Goal: Information Seeking & Learning: Learn about a topic

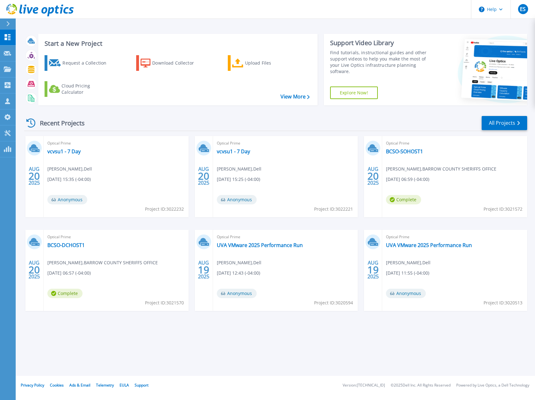
click at [173, 8] on header "Help ES Partner Team Member Eric Shouse eshouse@redesign-group.com redesign My …" at bounding box center [267, 9] width 535 height 19
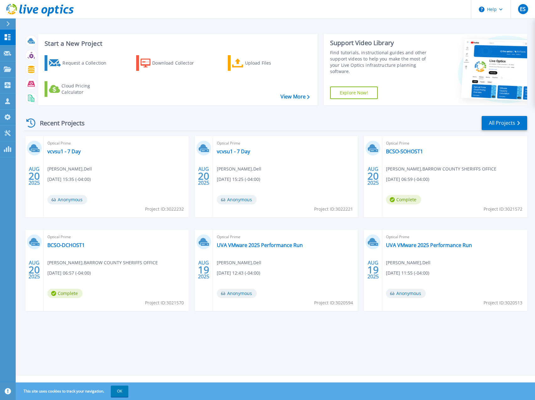
click at [257, 5] on header "Help ES Partner Team Member Eric Shouse eshouse@redesign-group.com redesign My …" at bounding box center [267, 9] width 535 height 19
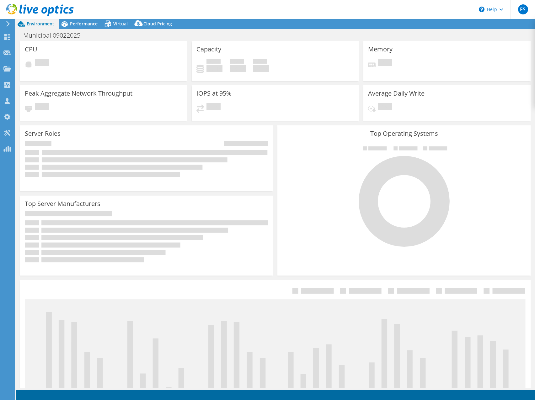
select select "USD"
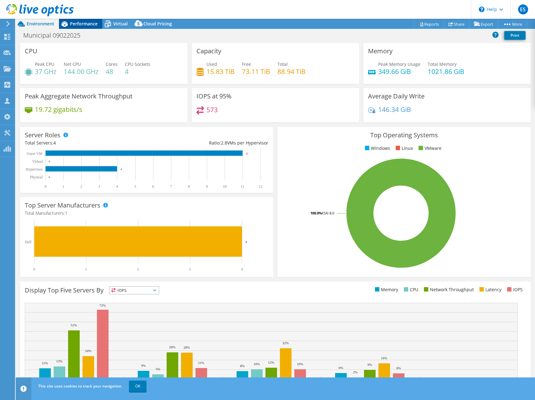
click at [87, 22] on span "Performance" at bounding box center [84, 24] width 28 height 6
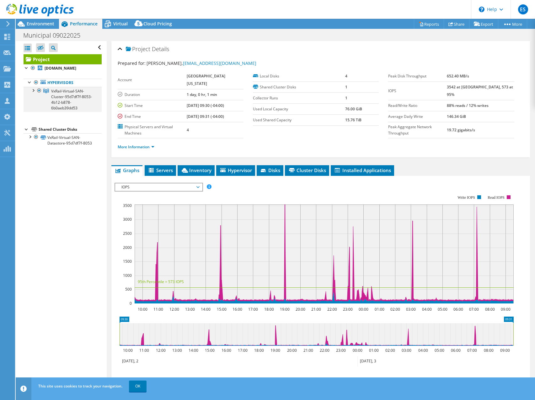
click at [32, 93] on div at bounding box center [33, 90] width 6 height 6
click at [71, 69] on link "[DOMAIN_NAME]" at bounding box center [63, 68] width 78 height 8
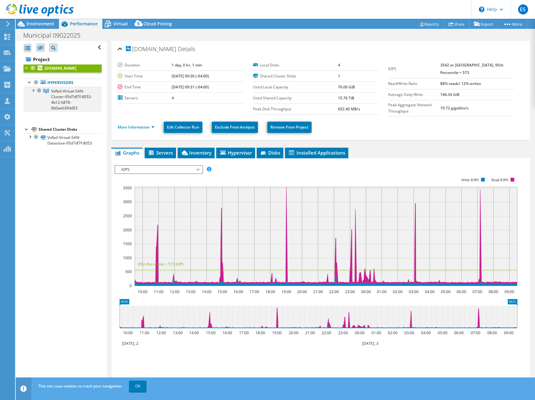
click at [33, 93] on div at bounding box center [33, 90] width 6 height 6
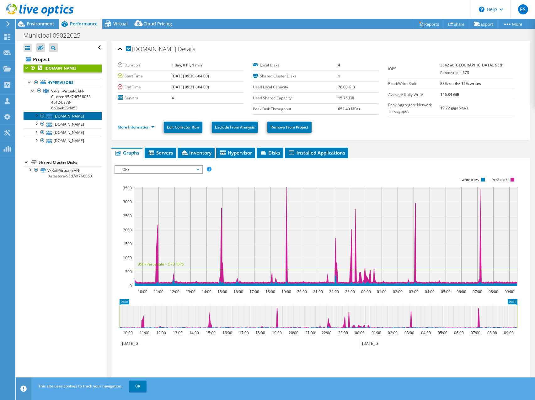
click at [74, 120] on link "[DOMAIN_NAME]" at bounding box center [63, 116] width 78 height 8
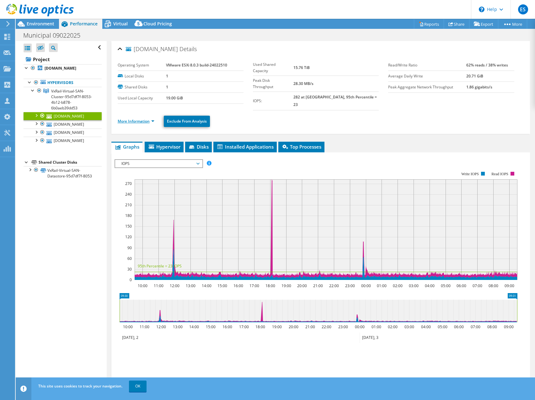
click at [154, 119] on link "More Information" at bounding box center [136, 121] width 37 height 5
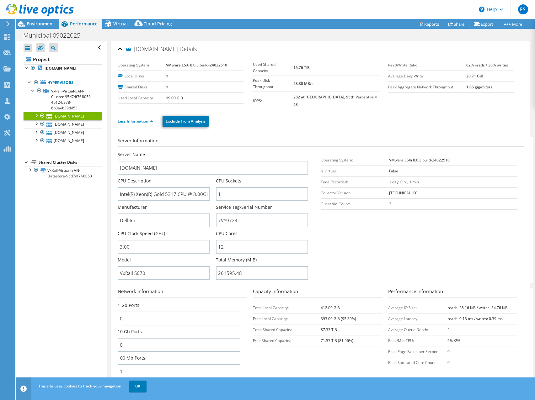
click at [150, 119] on link "Less Information" at bounding box center [135, 121] width 35 height 5
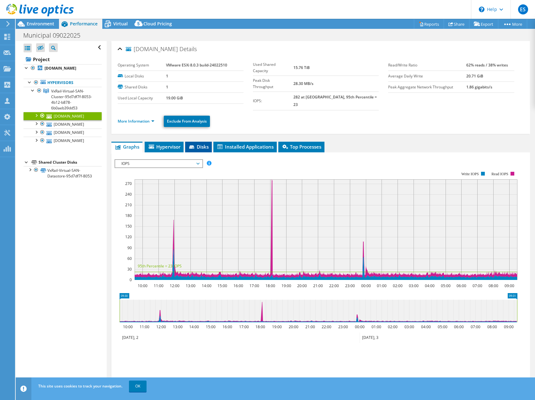
click at [203, 144] on span "Disks" at bounding box center [198, 147] width 20 height 6
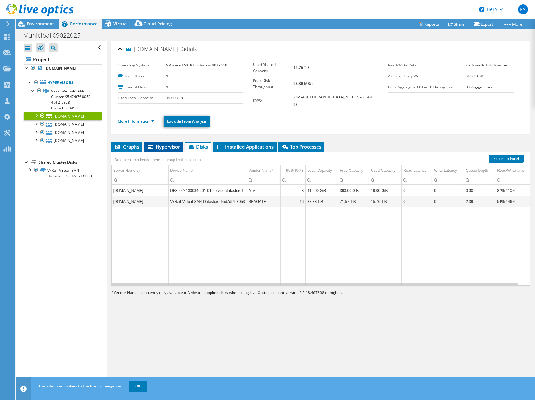
click at [172, 143] on li "Hypervisor" at bounding box center [163, 147] width 39 height 11
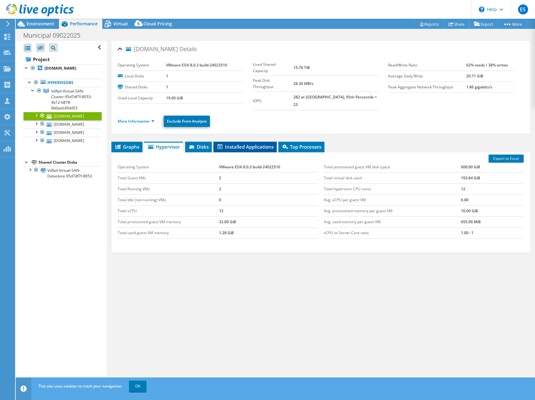
click at [249, 144] on span "Installed Applications" at bounding box center [244, 147] width 57 height 6
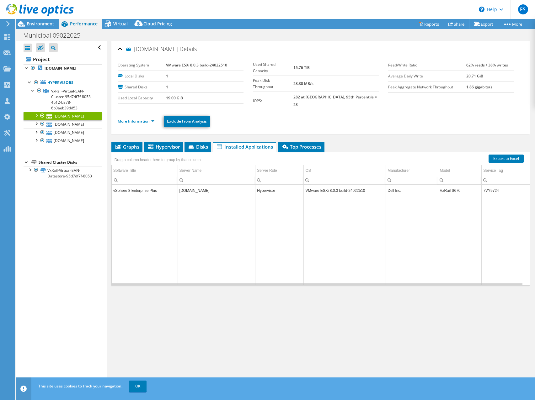
click at [154, 119] on link "More Information" at bounding box center [136, 121] width 37 height 5
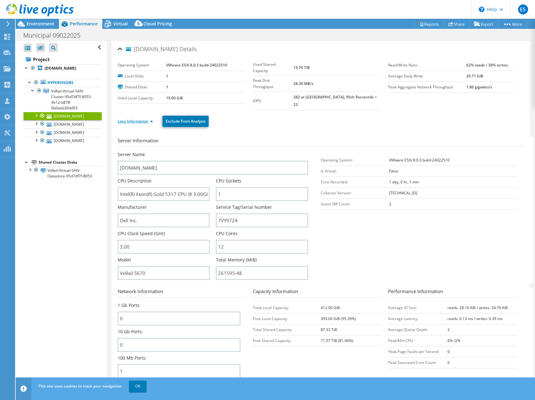
click at [152, 119] on link "Less Information" at bounding box center [135, 121] width 35 height 5
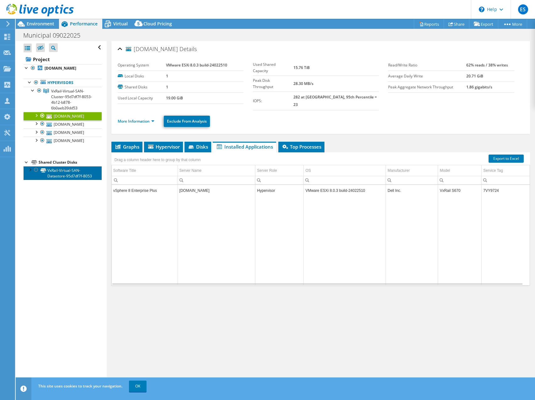
click at [65, 180] on link "VxRail-Virtual-SAN-Datastore-95d7df7f-8053" at bounding box center [63, 173] width 78 height 14
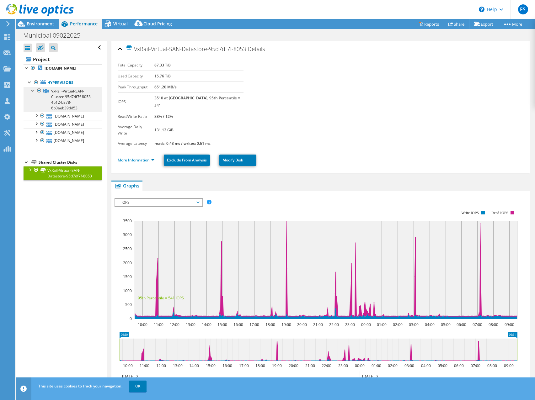
click at [70, 99] on span "VxRail-Virtual-SAN-Cluster-95d7df7f-8053-4b12-b878-6b0aeb39dd53" at bounding box center [71, 99] width 41 height 22
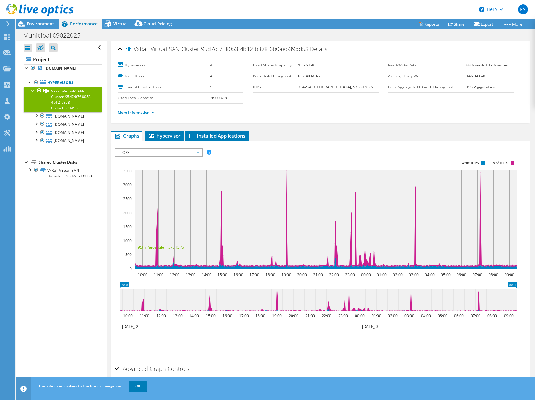
click at [151, 114] on link "More Information" at bounding box center [136, 112] width 37 height 5
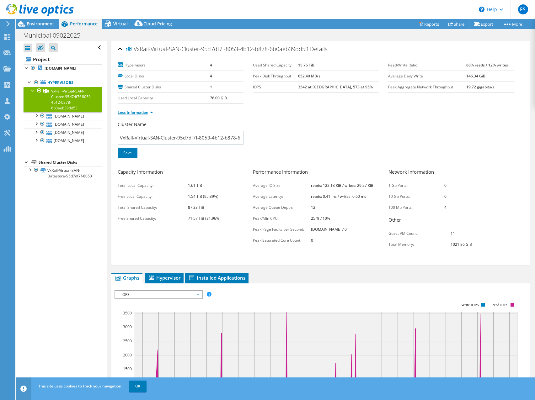
click at [150, 112] on link "Less Information" at bounding box center [135, 112] width 35 height 5
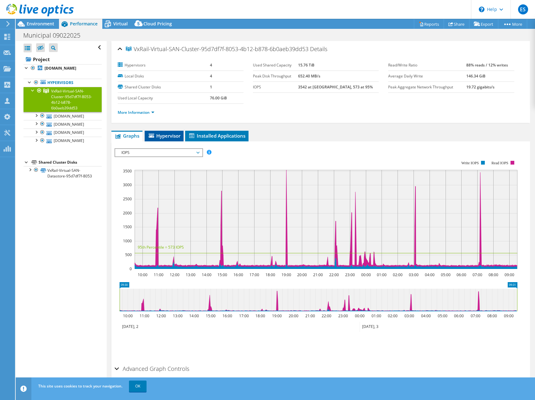
click at [170, 136] on span "Hypervisor" at bounding box center [164, 136] width 33 height 6
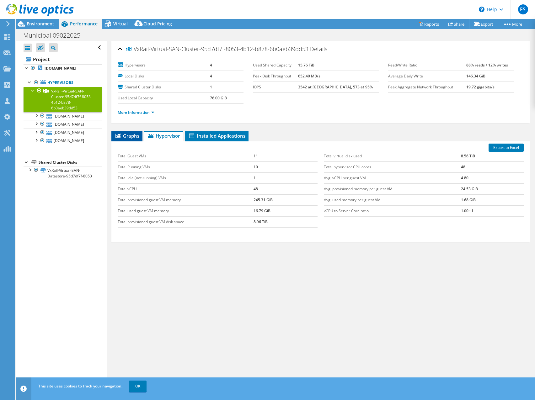
click at [134, 136] on span "Graphs" at bounding box center [127, 136] width 25 height 6
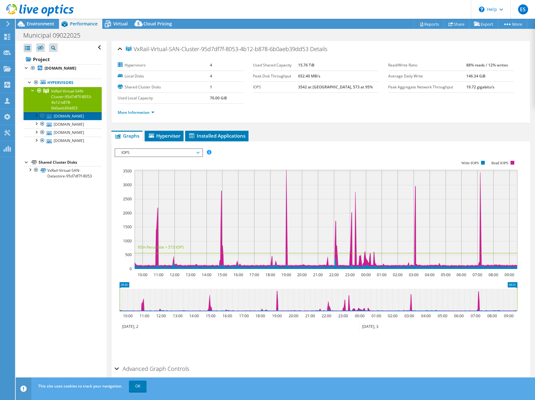
click at [75, 120] on link "[DOMAIN_NAME]" at bounding box center [63, 116] width 78 height 8
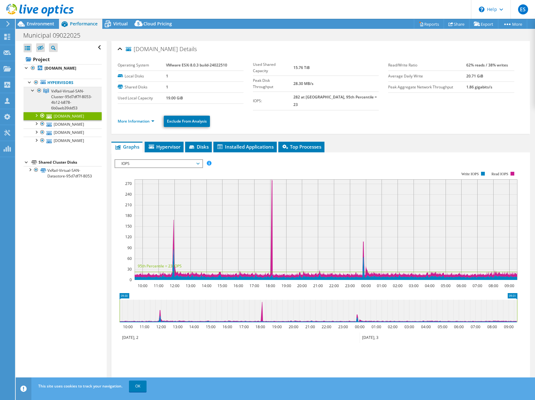
click at [78, 105] on span "VxRail-Virtual-SAN-Cluster-95d7df7f-8053-4b12-b878-6b0aeb39dd53" at bounding box center [71, 99] width 41 height 22
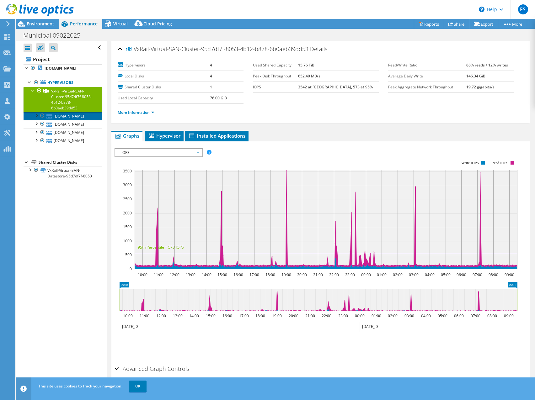
click at [77, 120] on link "[DOMAIN_NAME]" at bounding box center [63, 116] width 78 height 8
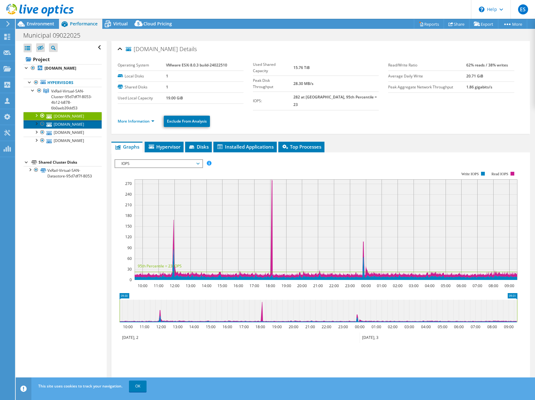
click at [71, 128] on link "[DOMAIN_NAME]" at bounding box center [63, 124] width 78 height 8
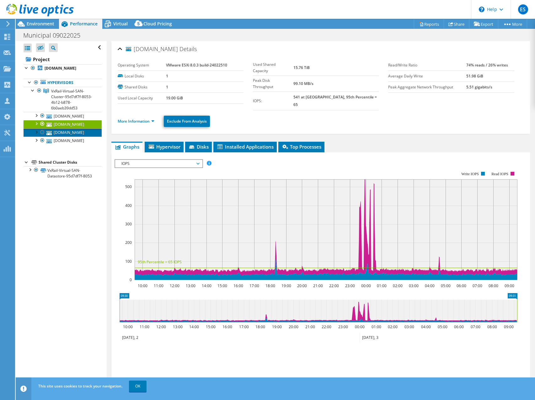
click at [74, 137] on link "[DOMAIN_NAME]" at bounding box center [63, 133] width 78 height 8
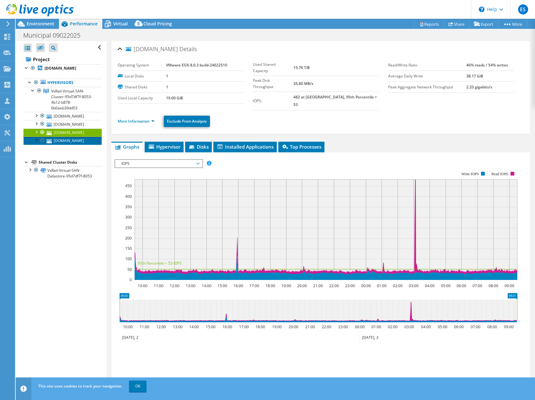
click at [71, 145] on link "[DOMAIN_NAME]" at bounding box center [63, 141] width 78 height 8
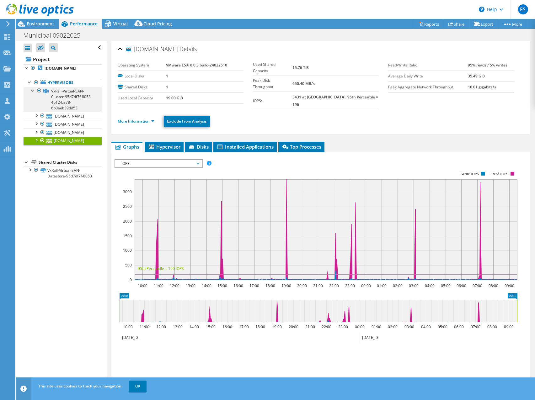
click at [68, 103] on span "VxRail-Virtual-SAN-Cluster-95d7df7f-8053-4b12-b878-6b0aeb39dd53" at bounding box center [71, 99] width 41 height 22
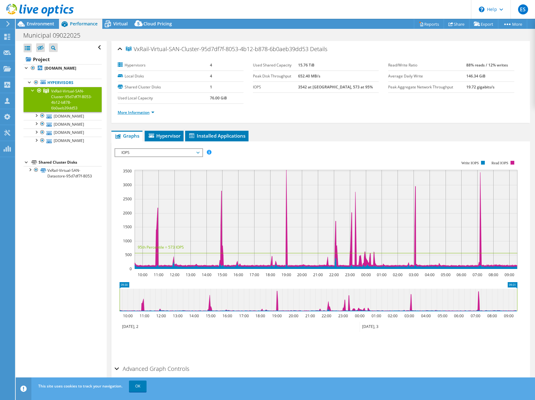
click at [153, 113] on link "More Information" at bounding box center [136, 112] width 37 height 5
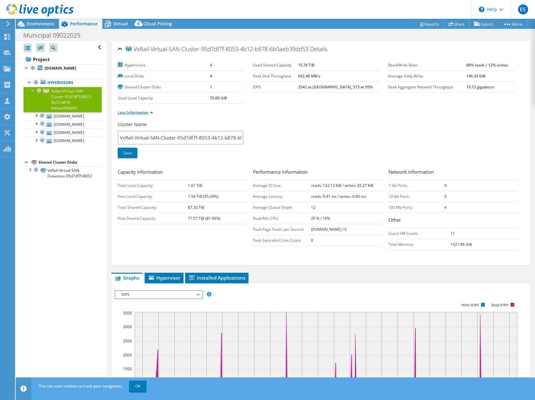
click at [153, 113] on li "Less Information" at bounding box center [137, 112] width 39 height 7
click at [151, 110] on link "Less Information" at bounding box center [135, 112] width 35 height 5
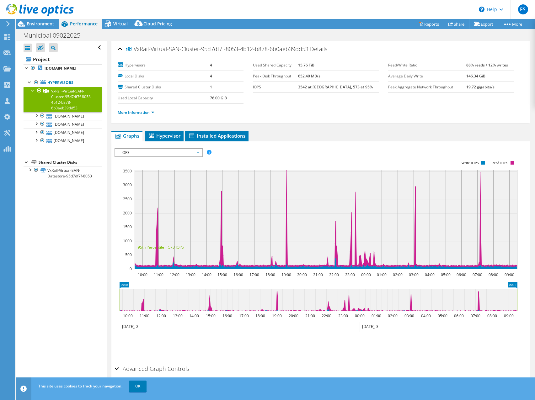
click at [342, 108] on ul "More Information" at bounding box center [321, 112] width 406 height 8
click at [154, 113] on link "More Information" at bounding box center [136, 112] width 37 height 5
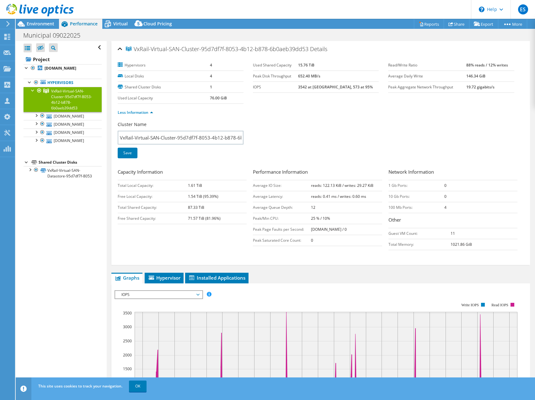
click at [153, 113] on li "Less Information" at bounding box center [137, 112] width 39 height 7
click at [152, 112] on link "Less Information" at bounding box center [135, 112] width 35 height 5
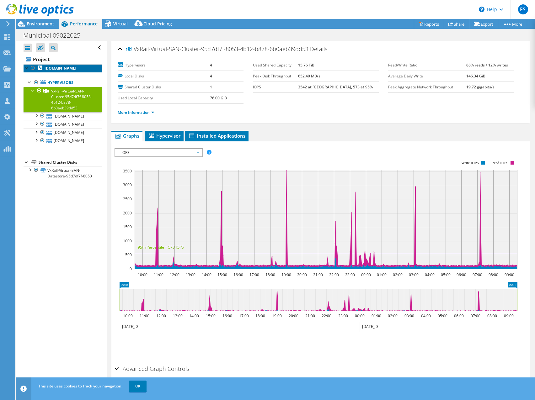
click at [63, 71] on b "[DOMAIN_NAME]" at bounding box center [61, 68] width 32 height 5
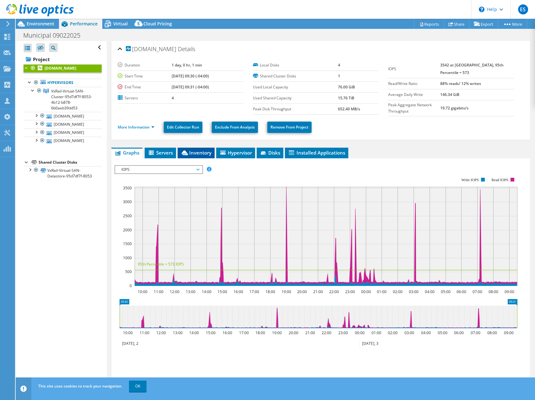
click at [204, 155] on span "Inventory" at bounding box center [196, 153] width 31 height 6
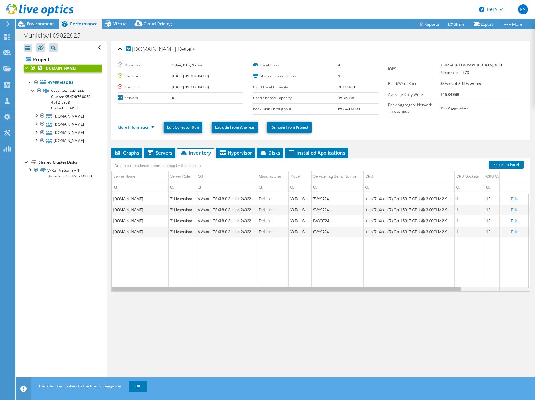
drag, startPoint x: 447, startPoint y: 290, endPoint x: 372, endPoint y: 291, distance: 75.0
click at [372, 291] on body "ES Partner Team Member [PERSON_NAME] [EMAIL_ADDRESS][DOMAIN_NAME] redesign My P…" at bounding box center [267, 200] width 535 height 400
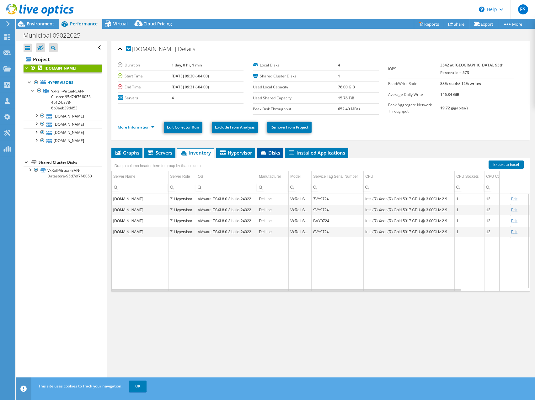
click at [273, 153] on span "Disks" at bounding box center [270, 153] width 20 height 6
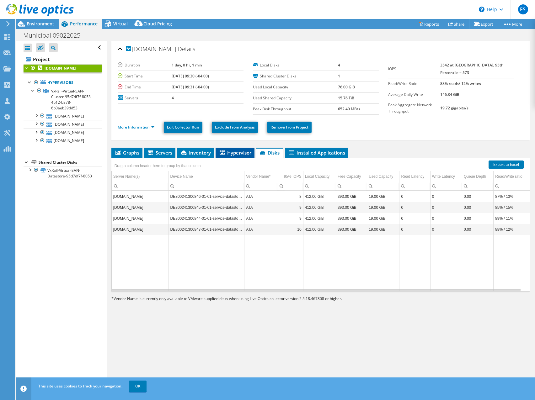
click at [241, 154] on span "Hypervisor" at bounding box center [235, 153] width 33 height 6
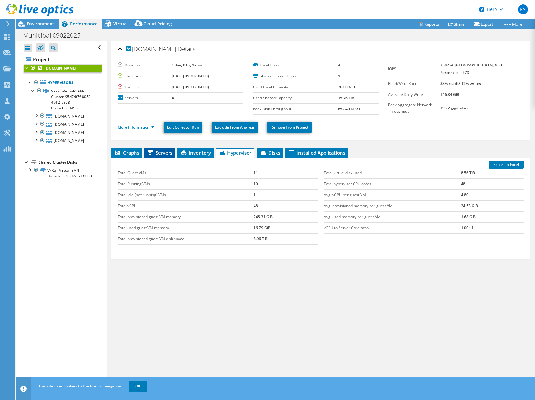
click at [165, 152] on span "Servers" at bounding box center [159, 153] width 25 height 6
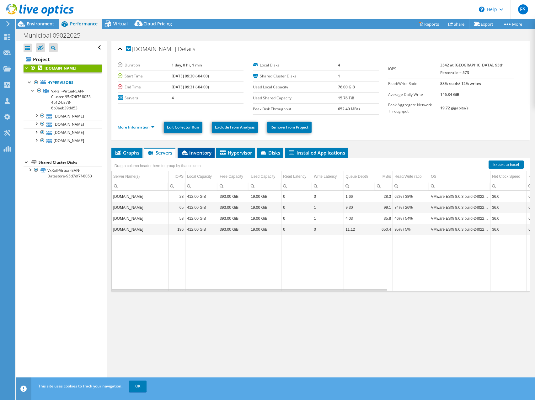
click at [195, 152] on span "Inventory" at bounding box center [196, 153] width 31 height 6
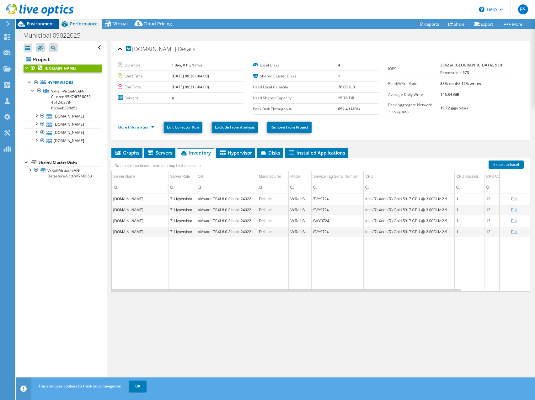
click at [39, 24] on span "Environment" at bounding box center [41, 24] width 28 height 6
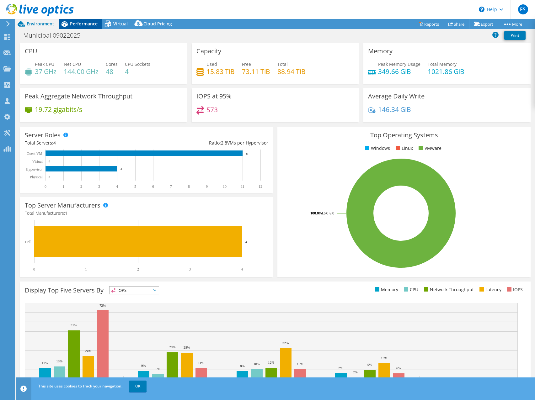
click at [81, 23] on span "Performance" at bounding box center [84, 24] width 28 height 6
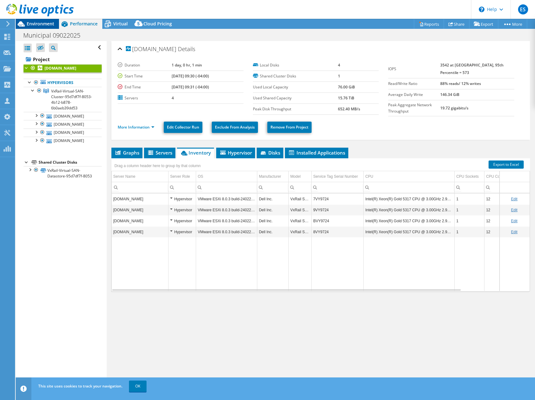
click at [45, 23] on span "Environment" at bounding box center [41, 24] width 28 height 6
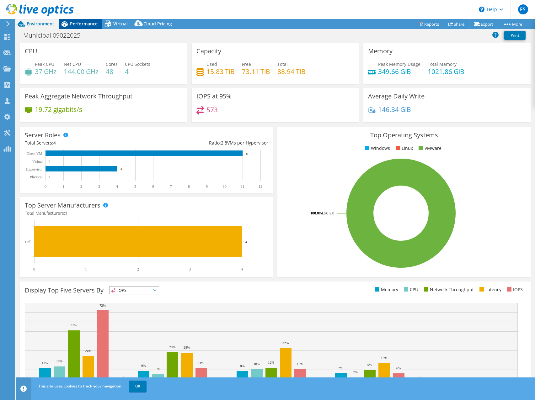
click at [80, 22] on span "Performance" at bounding box center [84, 24] width 28 height 6
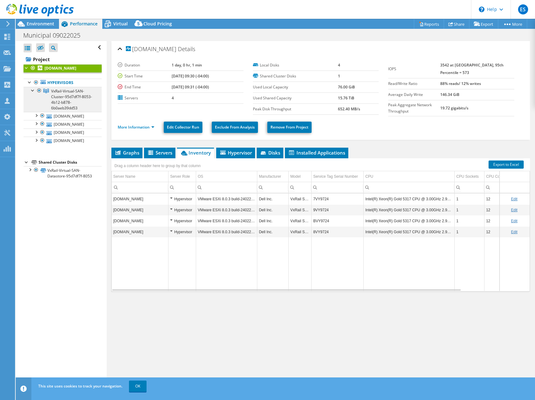
click at [73, 101] on span "VxRail-Virtual-SAN-Cluster-95d7df7f-8053-4b12-b878-6b0aeb39dd53" at bounding box center [71, 99] width 41 height 22
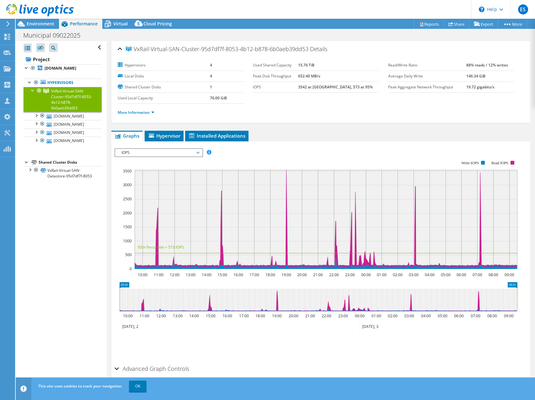
click at [200, 153] on span "IOPS" at bounding box center [158, 153] width 87 height 8
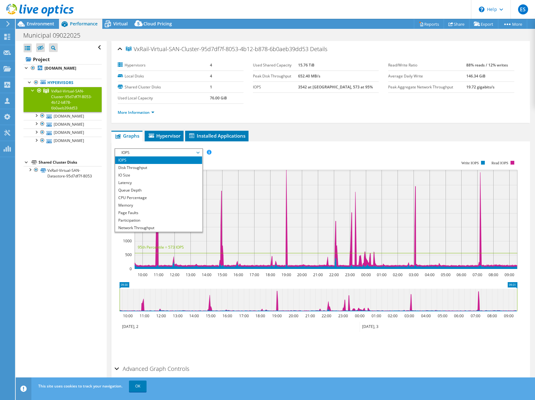
click at [354, 118] on div "More Information" at bounding box center [321, 113] width 406 height 18
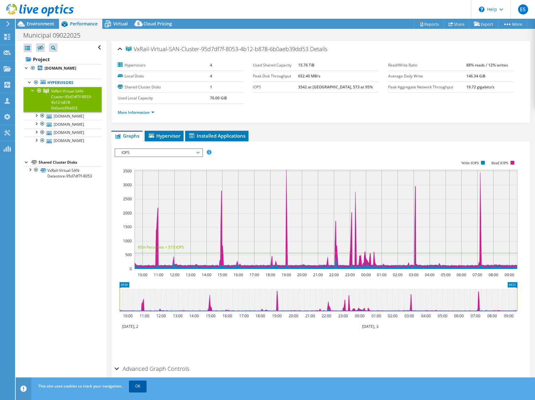
click at [138, 387] on link "OK" at bounding box center [138, 386] width 18 height 11
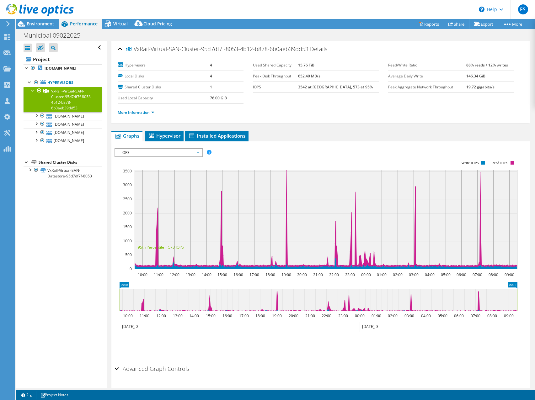
click at [195, 152] on span "IOPS" at bounding box center [158, 153] width 81 height 8
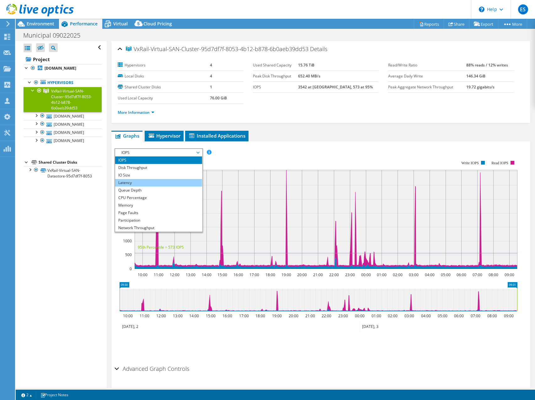
click at [142, 183] on li "Latency" at bounding box center [158, 183] width 87 height 8
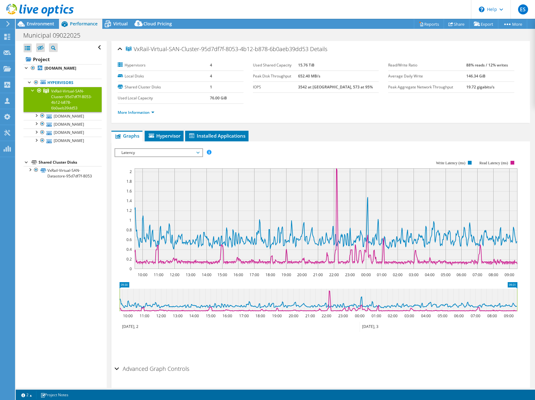
click at [196, 153] on span "Latency" at bounding box center [158, 153] width 81 height 8
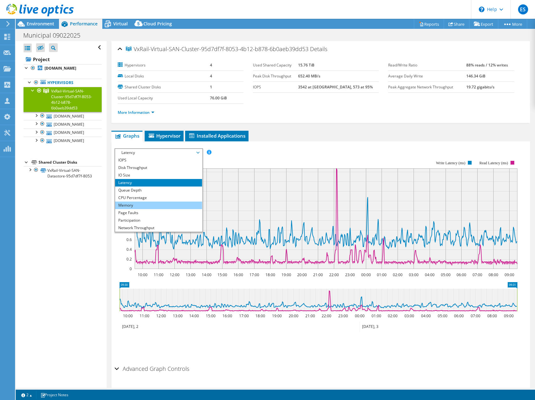
click at [148, 202] on li "Memory" at bounding box center [158, 206] width 87 height 8
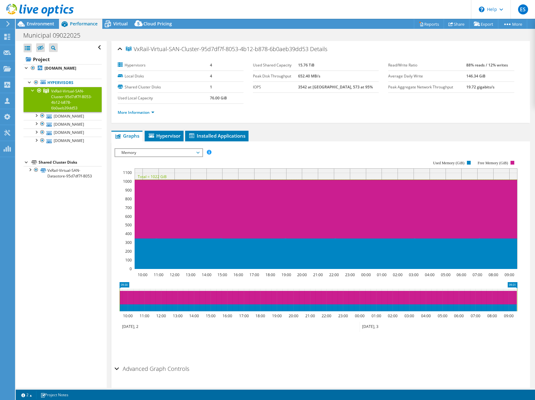
click at [188, 155] on span "Memory" at bounding box center [158, 153] width 81 height 8
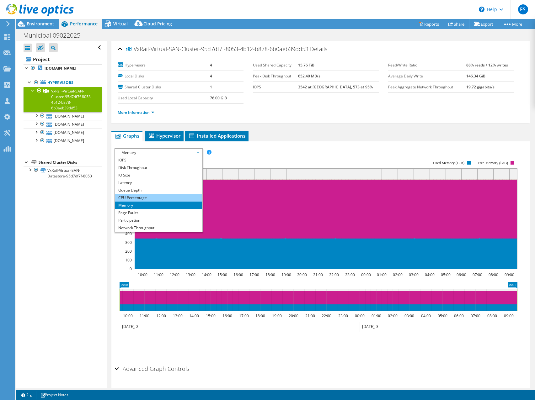
click at [142, 197] on li "CPU Percentage" at bounding box center [158, 198] width 87 height 8
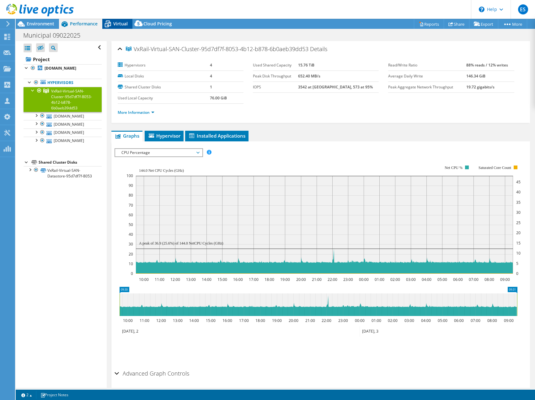
click at [120, 24] on span "Virtual" at bounding box center [120, 24] width 14 height 6
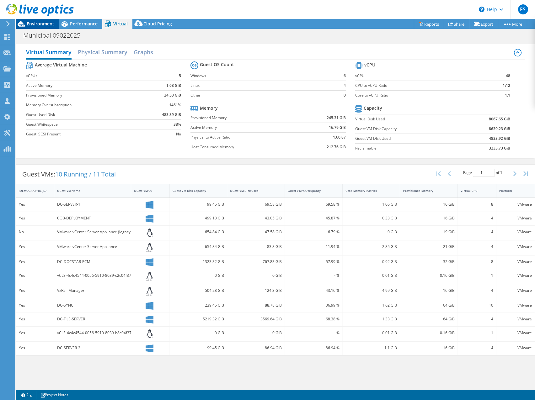
click at [36, 23] on span "Environment" at bounding box center [41, 24] width 28 height 6
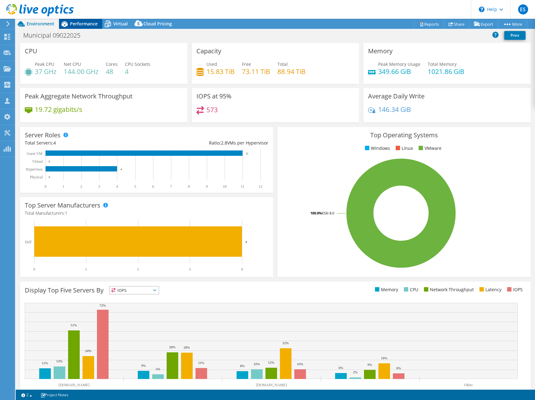
click at [78, 25] on span "Performance" at bounding box center [84, 24] width 28 height 6
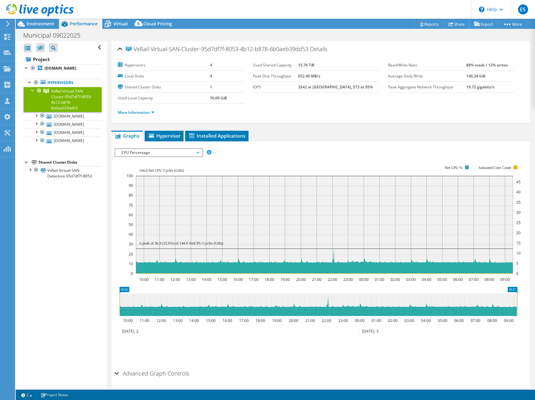
click at [184, 151] on span "CPU Percentage" at bounding box center [158, 153] width 81 height 8
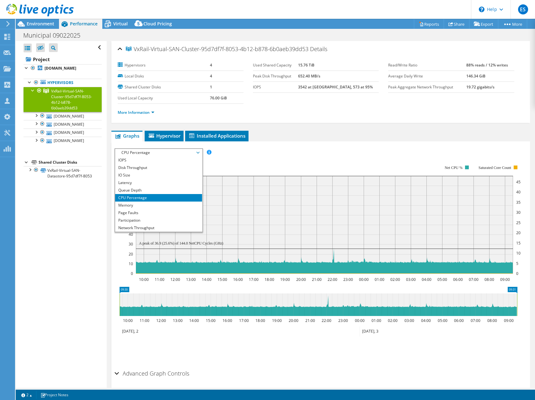
click at [331, 108] on ul "More Information" at bounding box center [321, 112] width 406 height 8
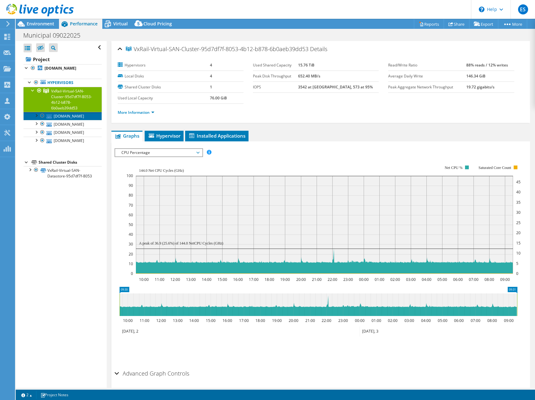
click at [69, 120] on link "[DOMAIN_NAME]" at bounding box center [63, 116] width 78 height 8
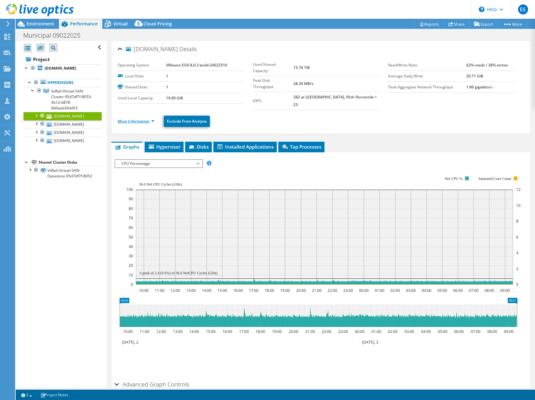
click at [153, 119] on link "More Information" at bounding box center [136, 121] width 37 height 5
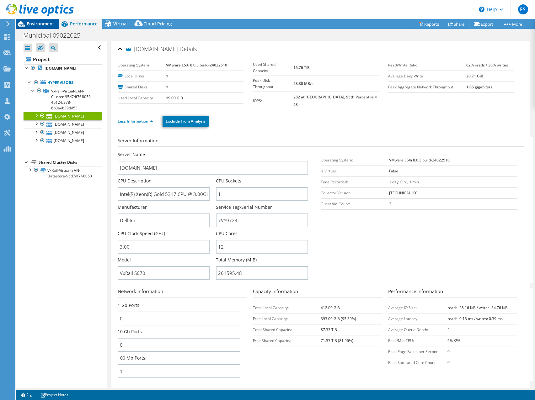
click at [35, 22] on span "Environment" at bounding box center [41, 24] width 28 height 6
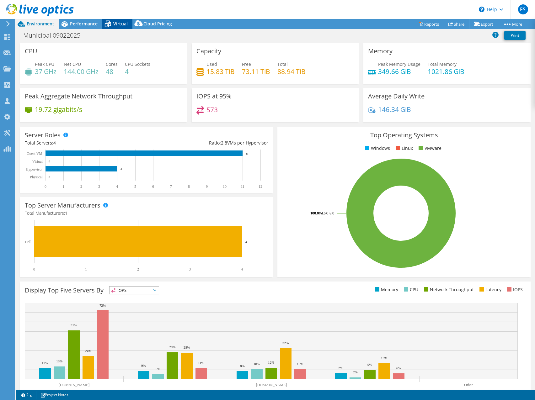
click at [115, 24] on span "Virtual" at bounding box center [120, 24] width 14 height 6
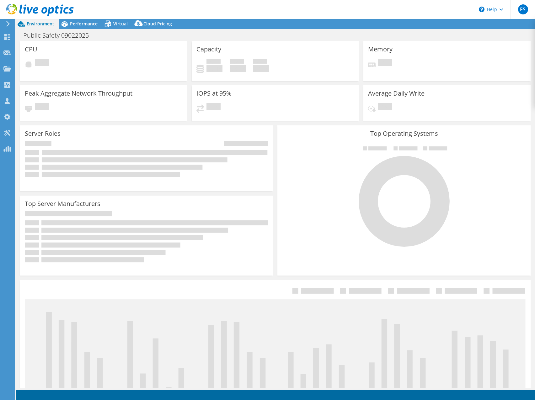
select select "USD"
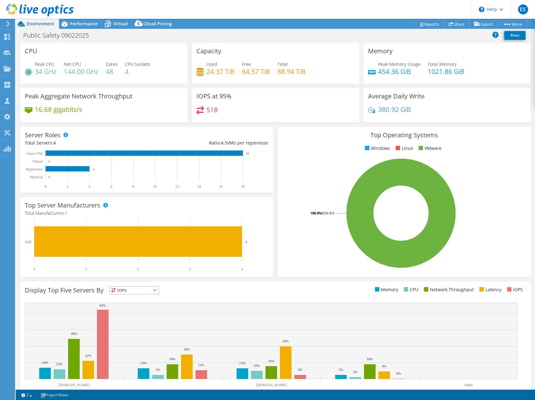
click at [257, 6] on header "ES Partner Team Member Eric Shouse eshouse@redesign-group.com redesign My Profi…" at bounding box center [267, 9] width 535 height 19
click at [85, 24] on span "Performance" at bounding box center [84, 24] width 28 height 6
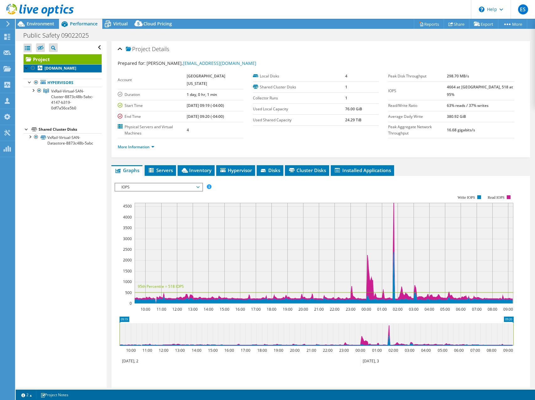
click at [71, 71] on b "ps-vxrail-003.publicsafety.commissioners.net" at bounding box center [61, 68] width 32 height 5
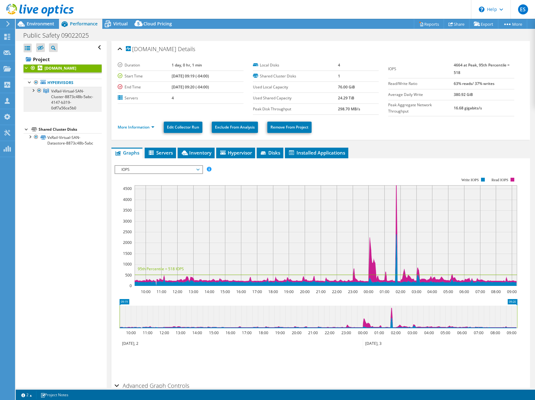
click at [64, 102] on span "VxRail-Virtual-SAN-Cluster-8873c48b-5abc-4147-b319-0df7a56ce5b0" at bounding box center [72, 99] width 42 height 22
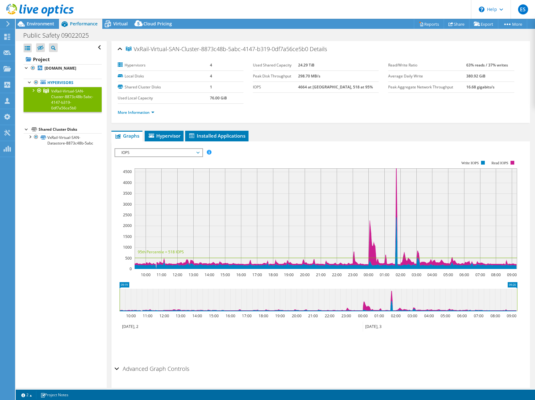
click at [33, 93] on div at bounding box center [33, 90] width 6 height 6
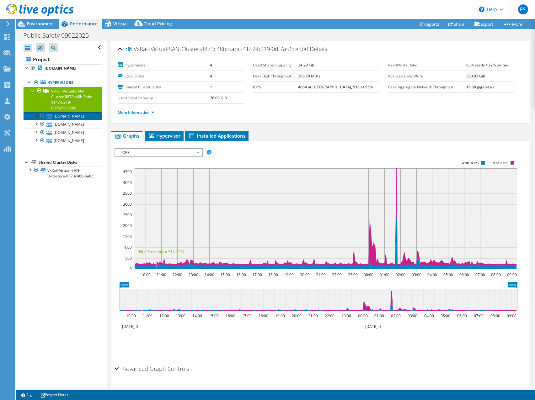
click at [76, 120] on link "ps-vxrail-003.publicsafety.commissioners.net" at bounding box center [63, 116] width 78 height 8
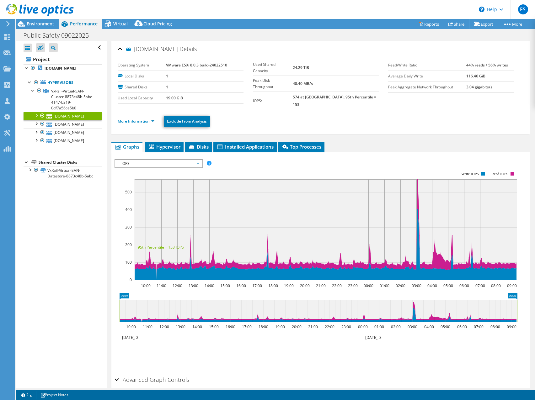
click at [151, 119] on link "More Information" at bounding box center [136, 121] width 37 height 5
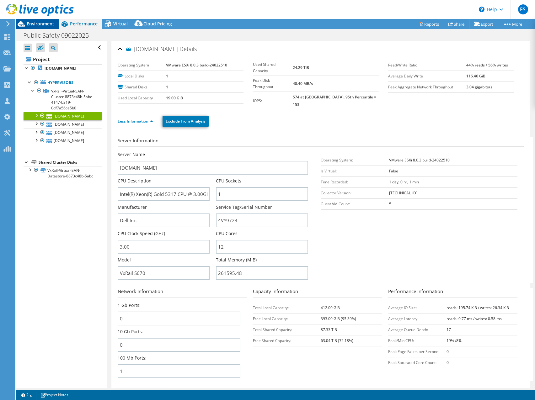
click at [44, 24] on span "Environment" at bounding box center [41, 24] width 28 height 6
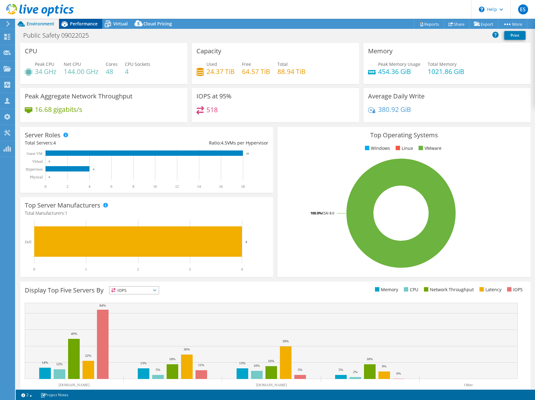
click at [83, 21] on span "Performance" at bounding box center [84, 24] width 28 height 6
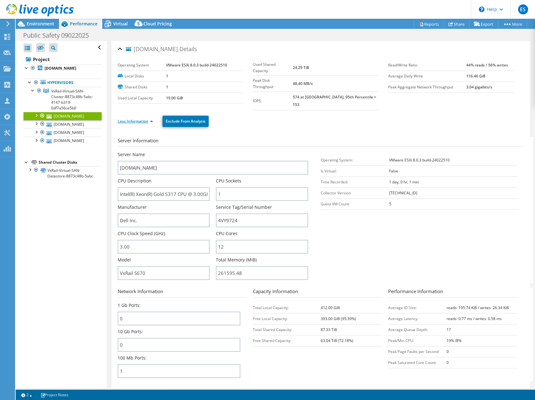
click at [151, 119] on link "Less Information" at bounding box center [135, 121] width 35 height 5
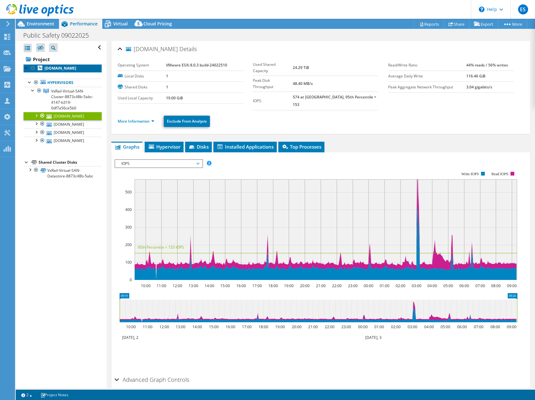
click at [67, 71] on b "ps-vxrail-003.publicsafety.commissioners.net" at bounding box center [61, 68] width 32 height 5
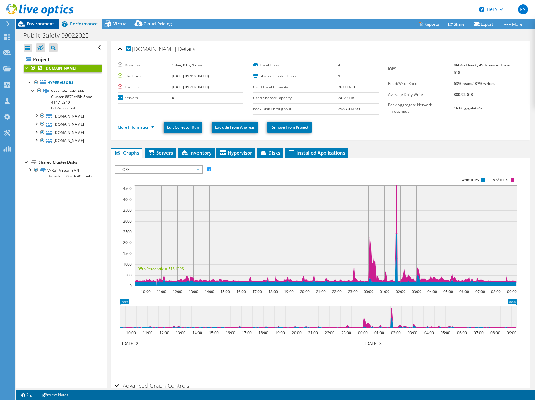
click at [41, 24] on span "Environment" at bounding box center [41, 24] width 28 height 6
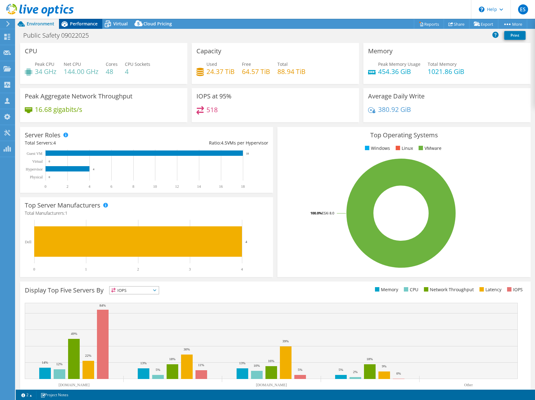
click at [82, 24] on span "Performance" at bounding box center [84, 24] width 28 height 6
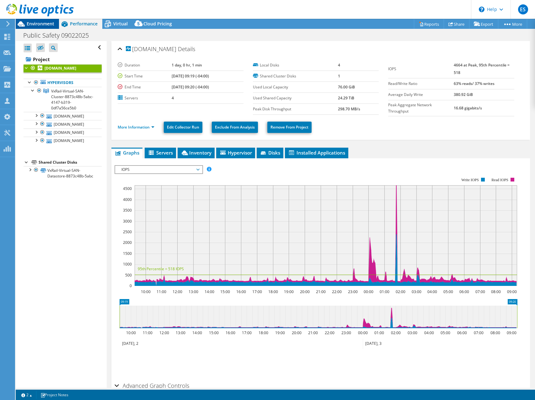
click at [40, 25] on span "Environment" at bounding box center [41, 24] width 28 height 6
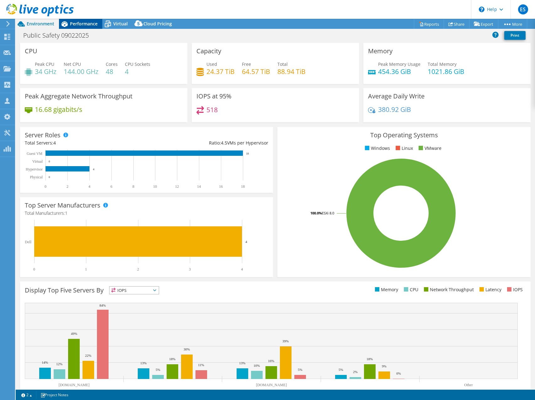
click at [76, 24] on span "Performance" at bounding box center [84, 24] width 28 height 6
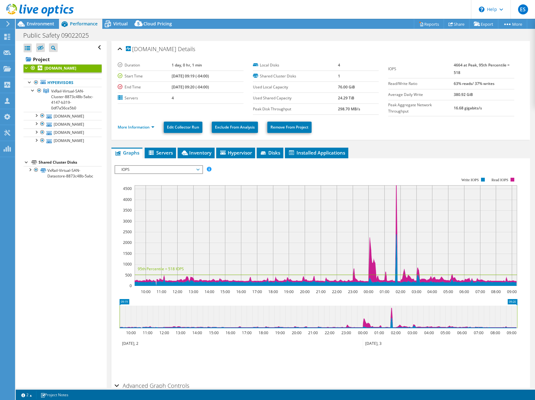
click at [200, 170] on span "IOPS" at bounding box center [158, 170] width 87 height 8
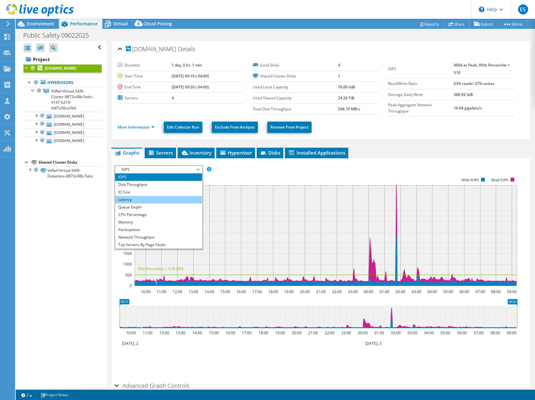
click at [150, 198] on li "Latency" at bounding box center [158, 200] width 87 height 8
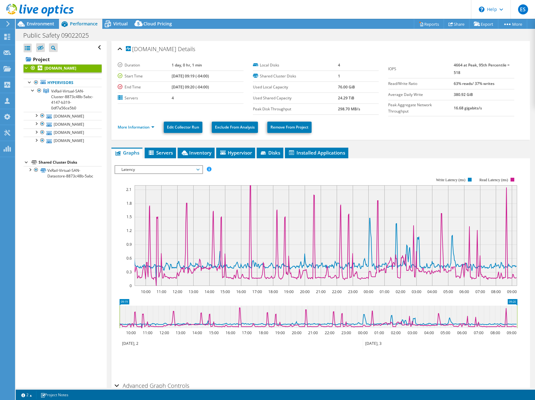
click at [188, 167] on span "Latency" at bounding box center [158, 170] width 81 height 8
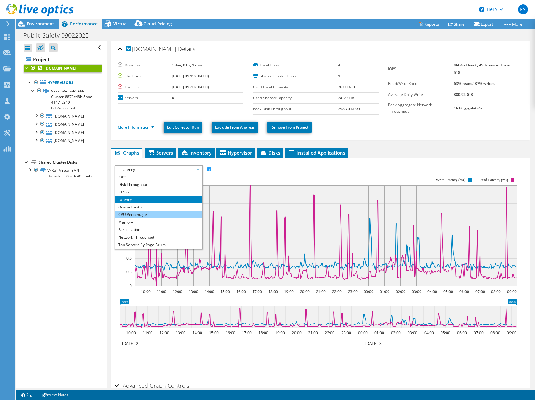
click at [150, 215] on li "CPU Percentage" at bounding box center [158, 215] width 87 height 8
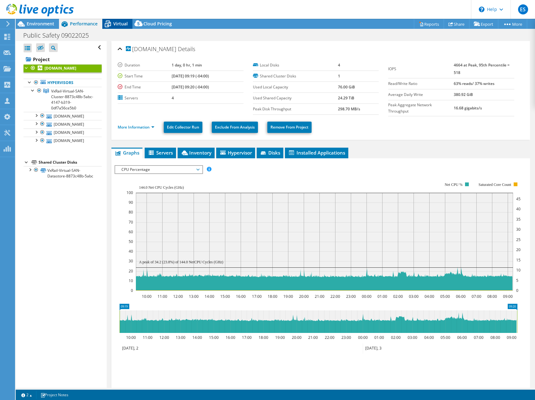
click at [118, 23] on span "Virtual" at bounding box center [120, 24] width 14 height 6
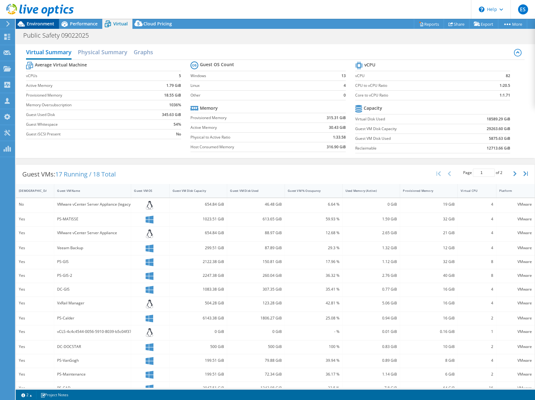
click at [34, 23] on span "Environment" at bounding box center [41, 24] width 28 height 6
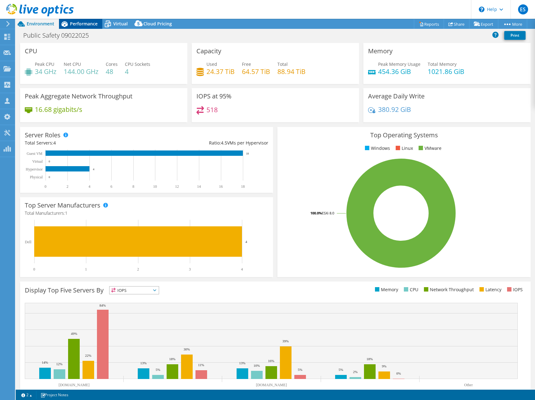
click at [83, 24] on span "Performance" at bounding box center [84, 24] width 28 height 6
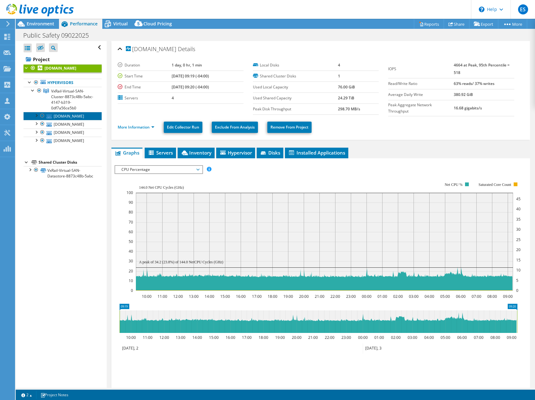
click at [75, 120] on link "ps-vxrail-003.publicsafety.commissioners.net" at bounding box center [63, 116] width 78 height 8
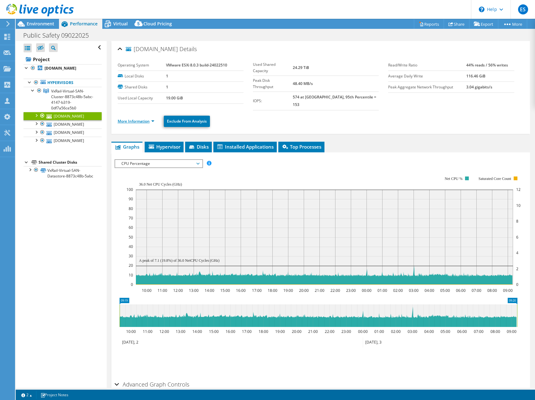
click at [152, 119] on link "More Information" at bounding box center [136, 121] width 37 height 5
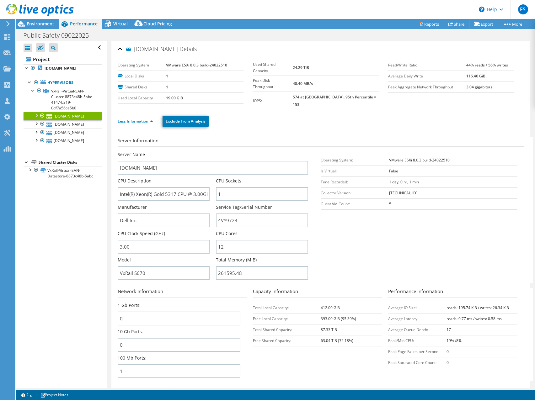
click at [403, 235] on section "Server Information Server Name ps-vxrail-003.publicsafety.commissioners.net CPU…" at bounding box center [322, 210] width 409 height 146
click at [395, 233] on section "Server Information Server Name ps-vxrail-003.publicsafety.commissioners.net CPU…" at bounding box center [322, 210] width 409 height 146
click at [34, 23] on span "Environment" at bounding box center [41, 24] width 28 height 6
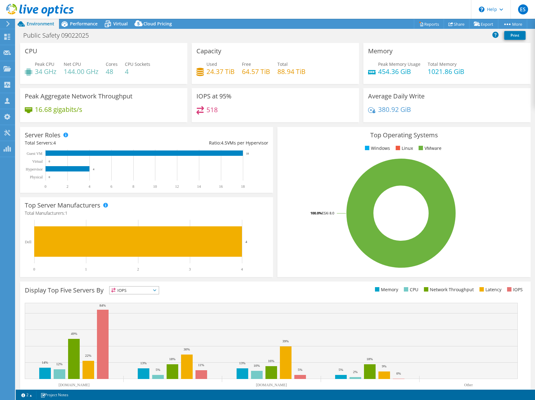
click at [307, 102] on div "IOPS at 95% 518" at bounding box center [275, 105] width 167 height 34
click at [310, 105] on div "IOPS at 95% 518" at bounding box center [275, 105] width 167 height 34
